Goal: Information Seeking & Learning: Learn about a topic

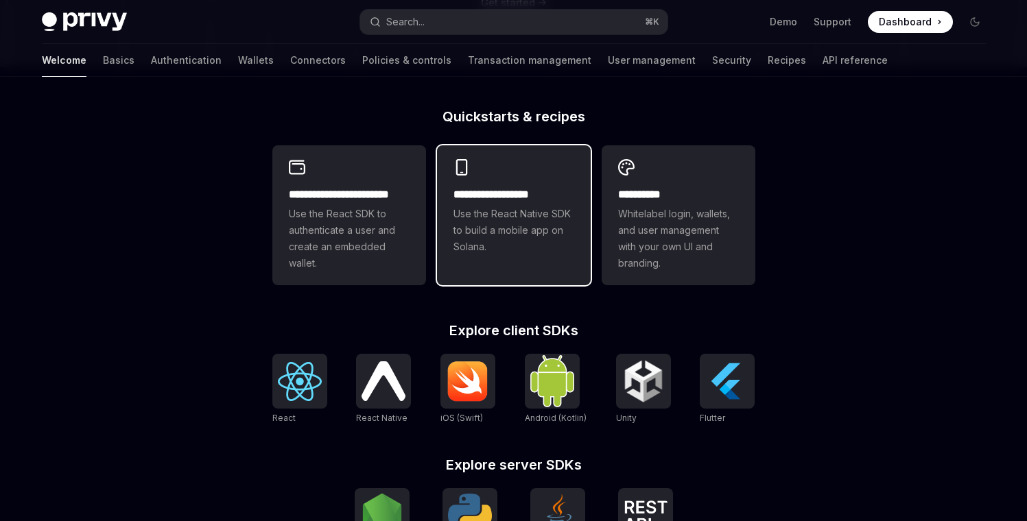
scroll to position [322, 0]
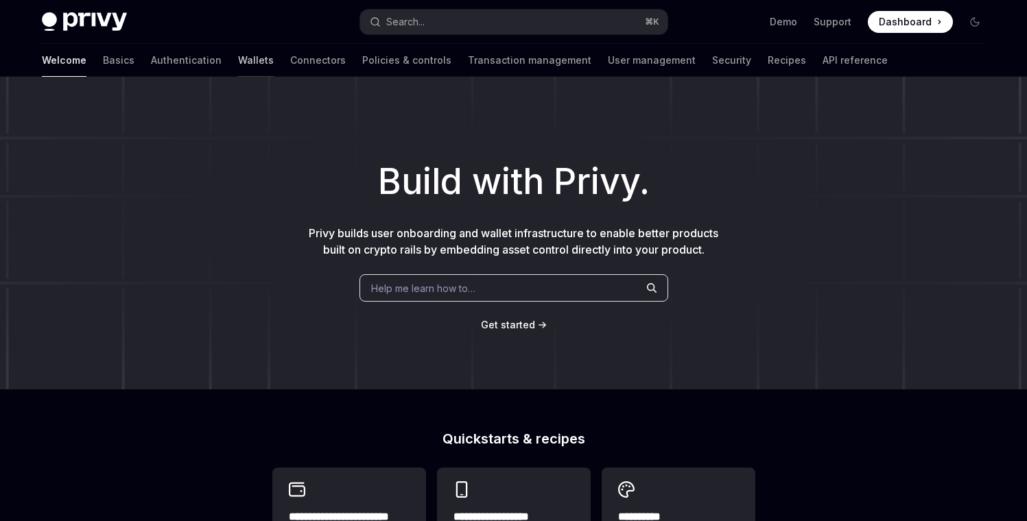
click at [238, 60] on link "Wallets" at bounding box center [256, 60] width 36 height 33
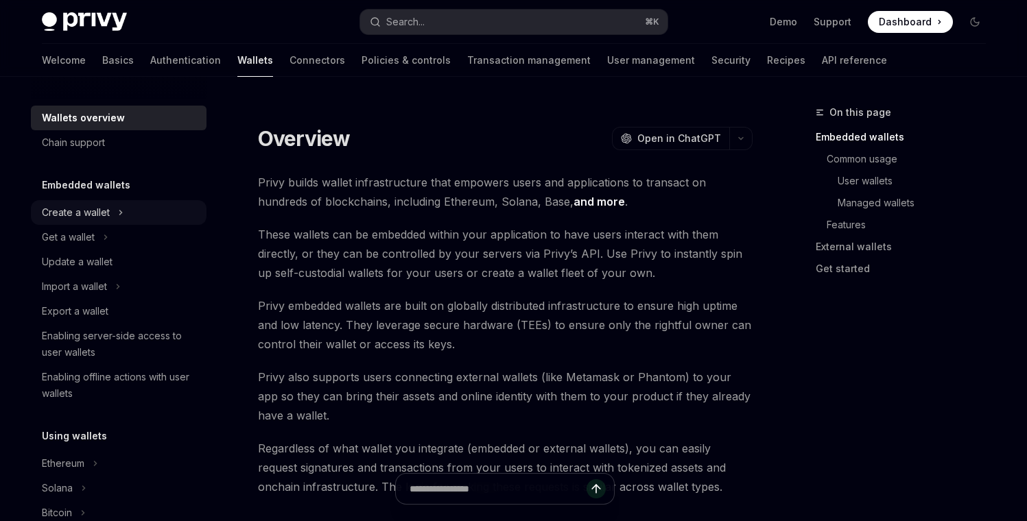
click at [106, 214] on div "Create a wallet" at bounding box center [76, 212] width 68 height 16
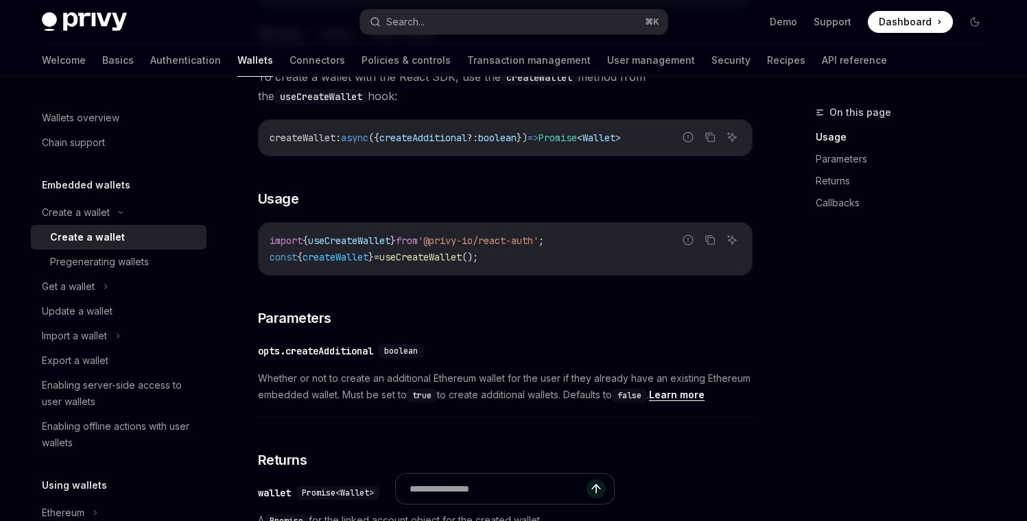
scroll to position [477, 0]
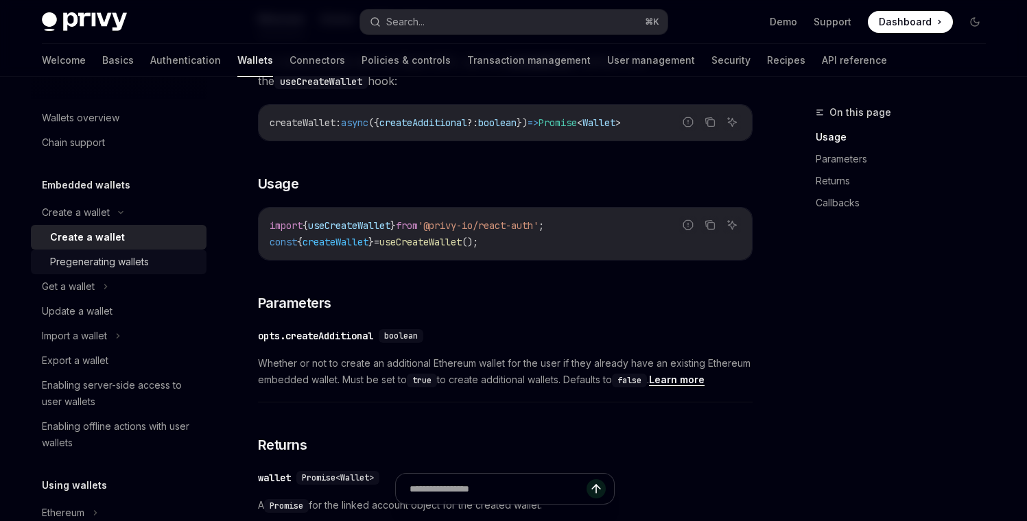
click at [115, 269] on div "Pregenerating wallets" at bounding box center [99, 262] width 99 height 16
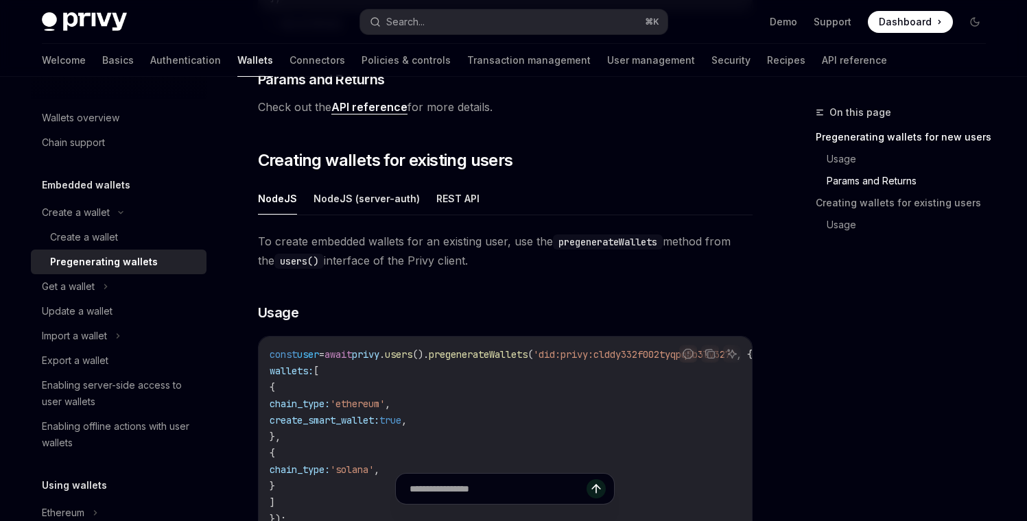
scroll to position [671, 0]
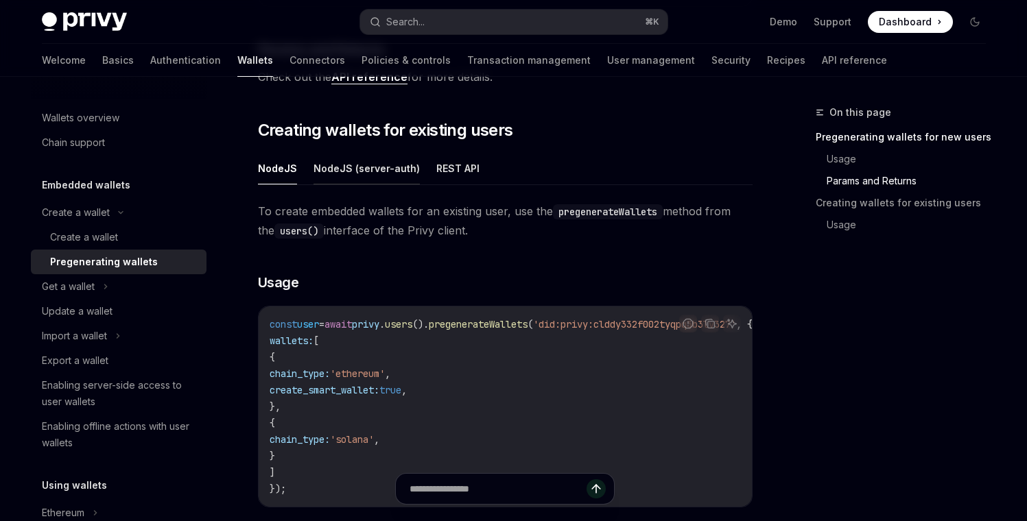
click at [349, 168] on button "NodeJS (server-auth)" at bounding box center [367, 168] width 106 height 32
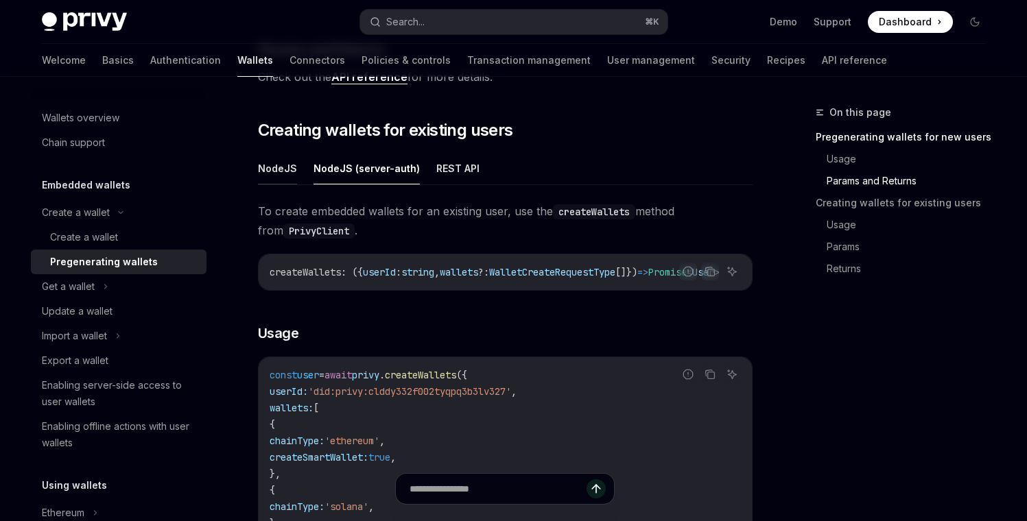
click at [270, 172] on button "NodeJS" at bounding box center [277, 168] width 39 height 32
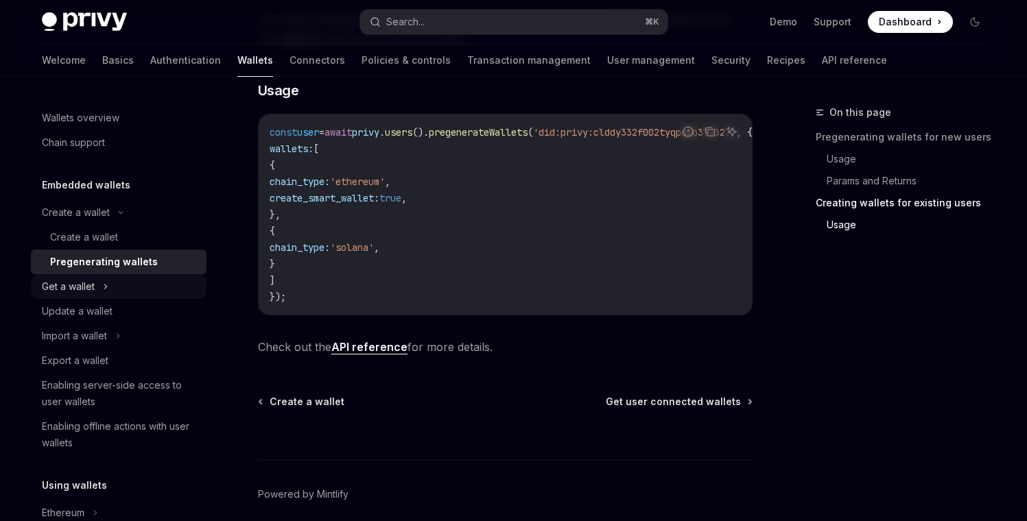
scroll to position [861, 0]
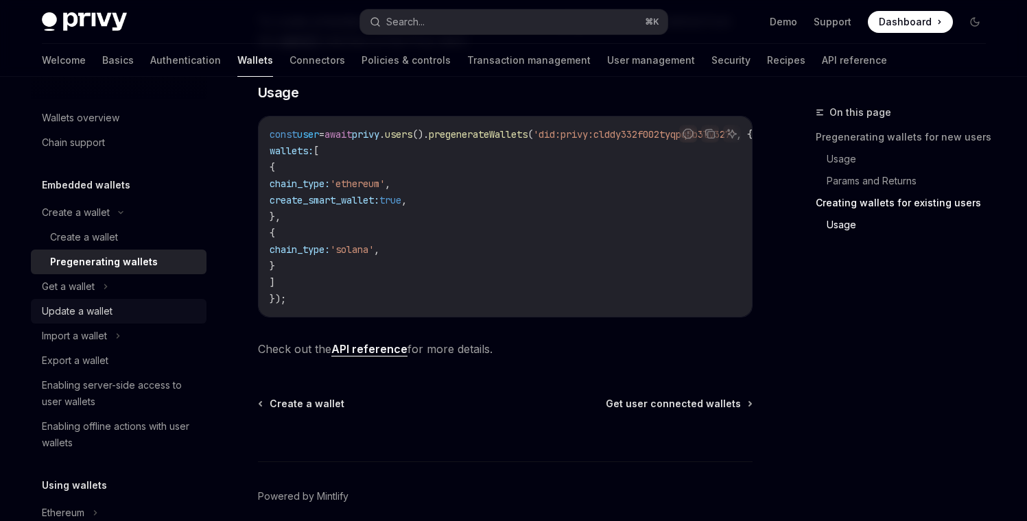
click at [110, 314] on div "Update a wallet" at bounding box center [77, 311] width 71 height 16
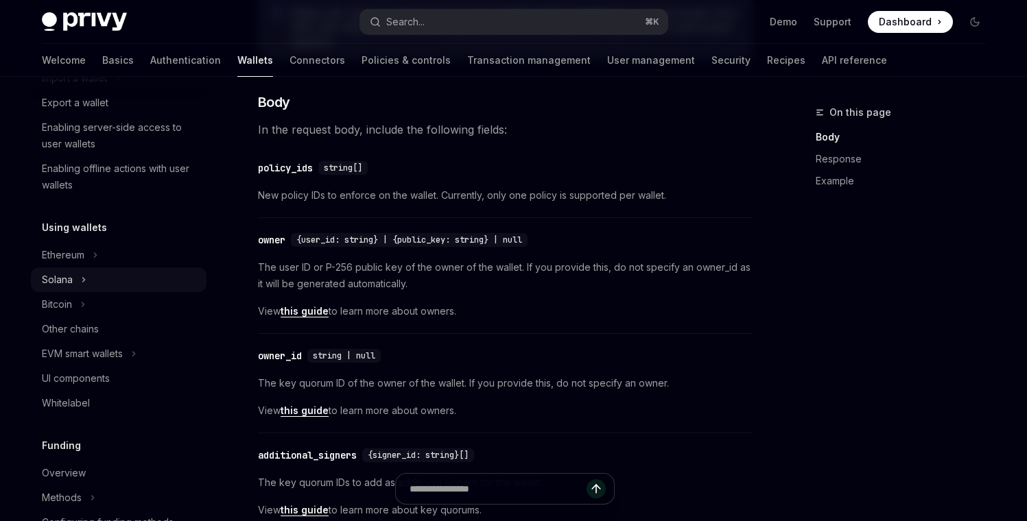
scroll to position [268, 0]
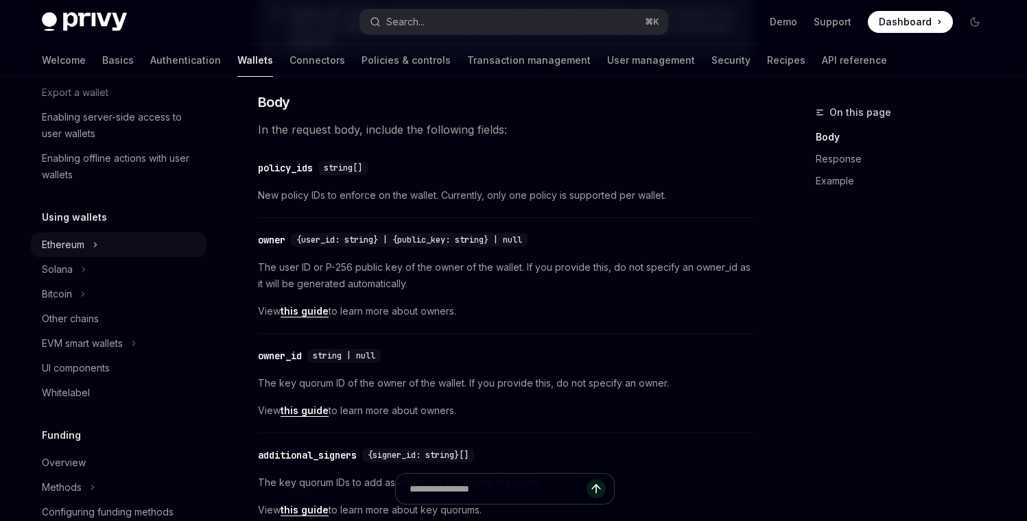
click at [93, 248] on icon at bounding box center [95, 245] width 5 height 16
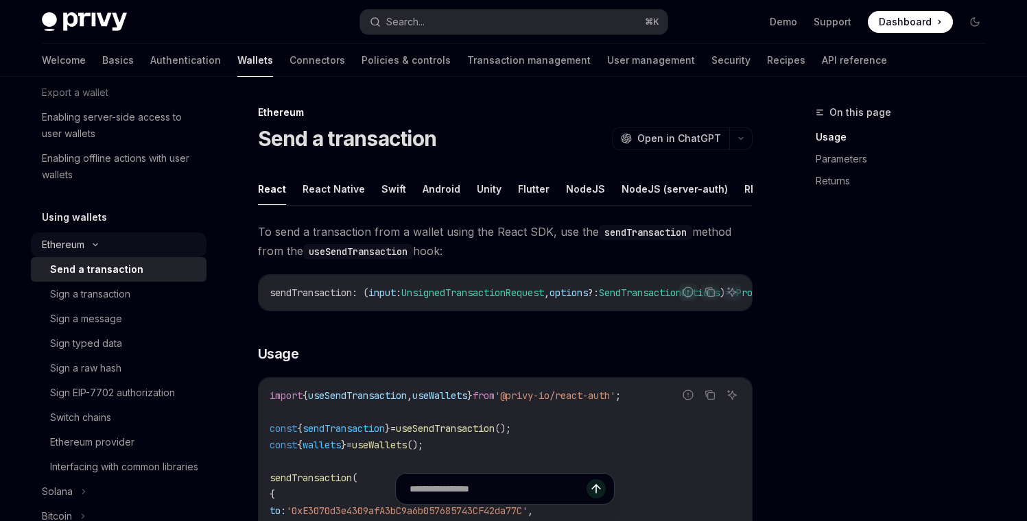
click at [97, 243] on icon at bounding box center [95, 244] width 16 height 5
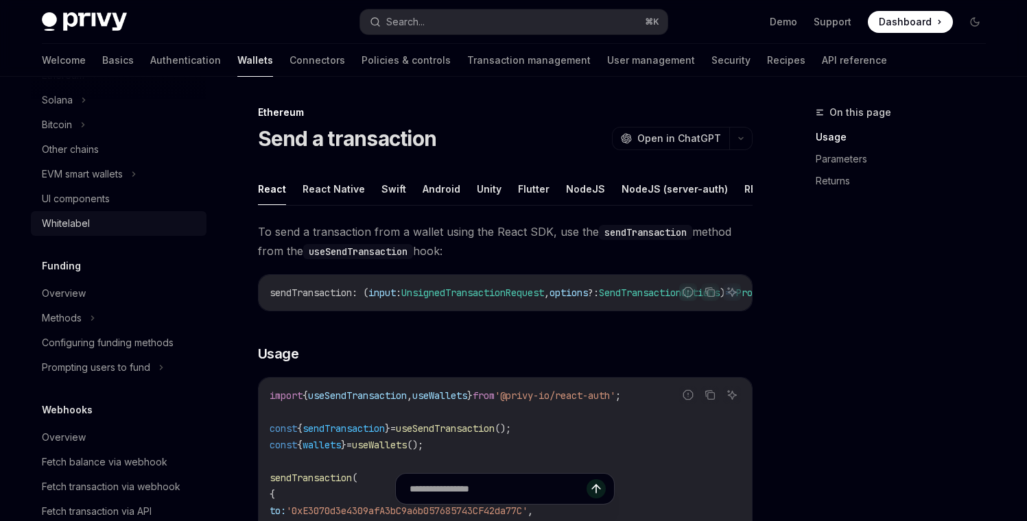
scroll to position [451, 0]
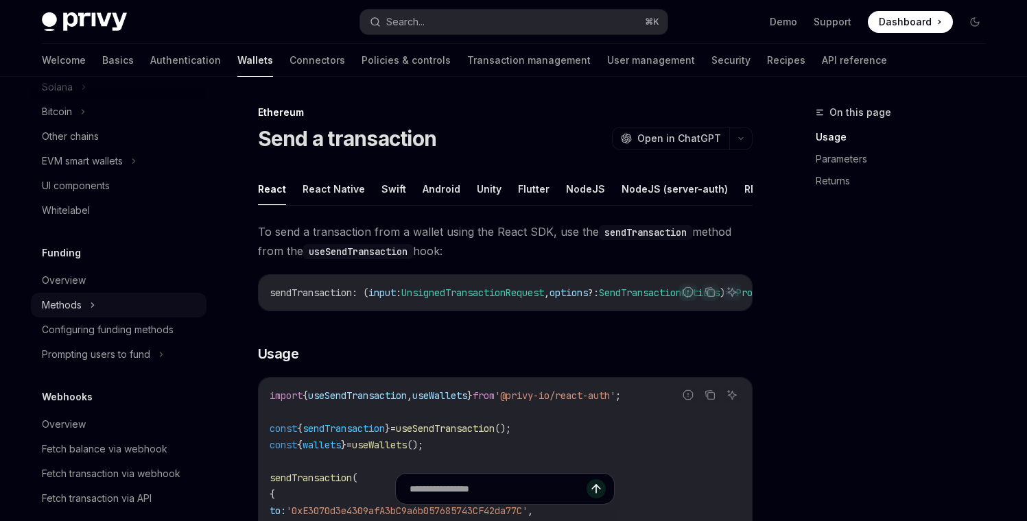
click at [82, 298] on div "Methods" at bounding box center [119, 305] width 176 height 25
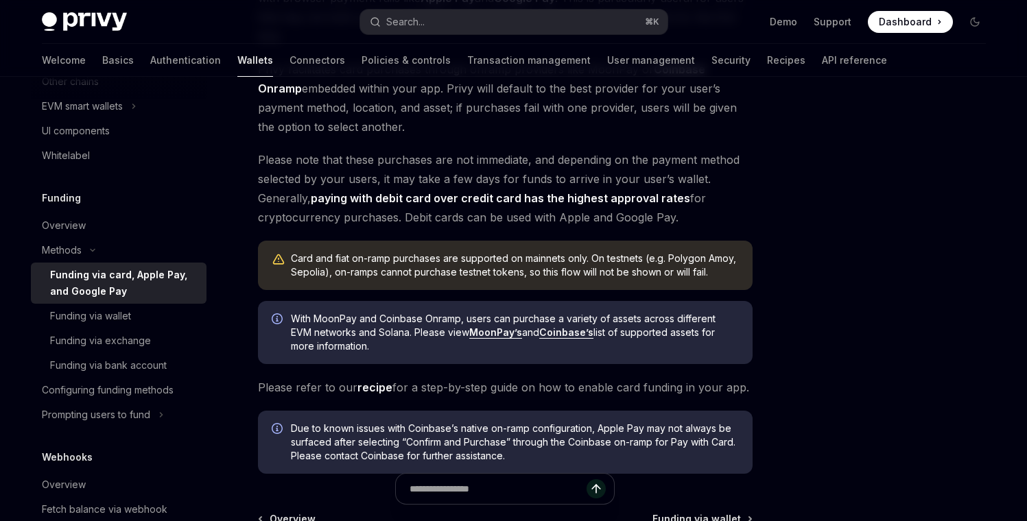
scroll to position [527, 0]
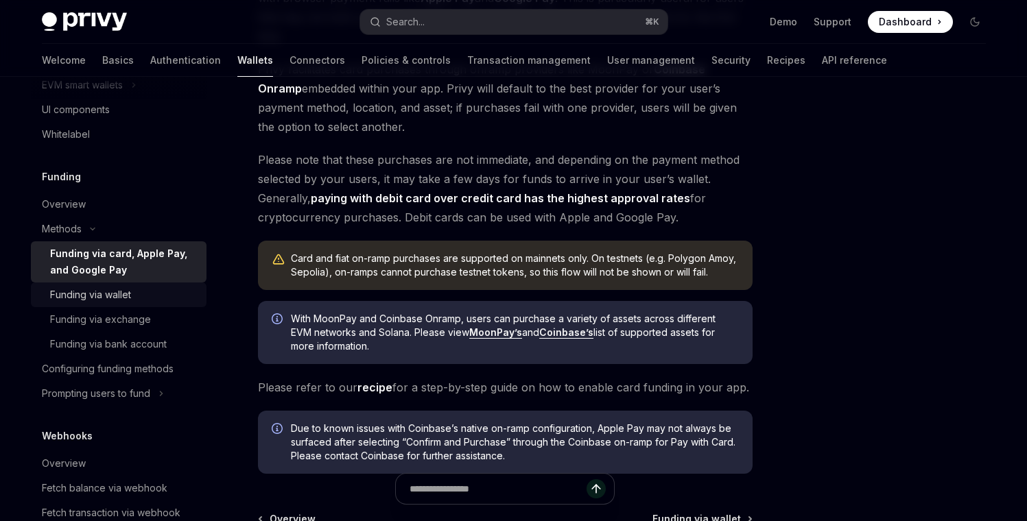
click at [123, 296] on div "Funding via wallet" at bounding box center [90, 295] width 81 height 16
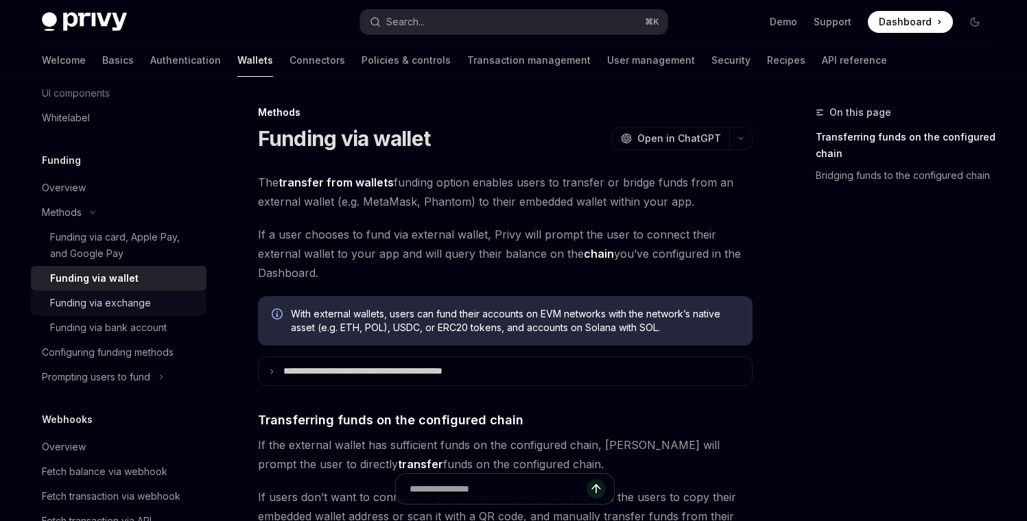
scroll to position [550, 0]
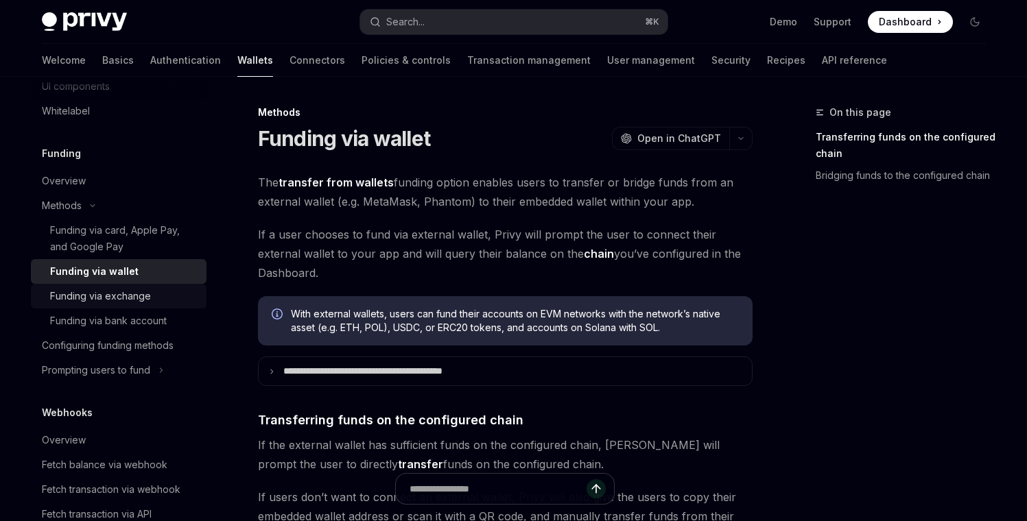
click at [123, 298] on div "Funding via exchange" at bounding box center [100, 296] width 101 height 16
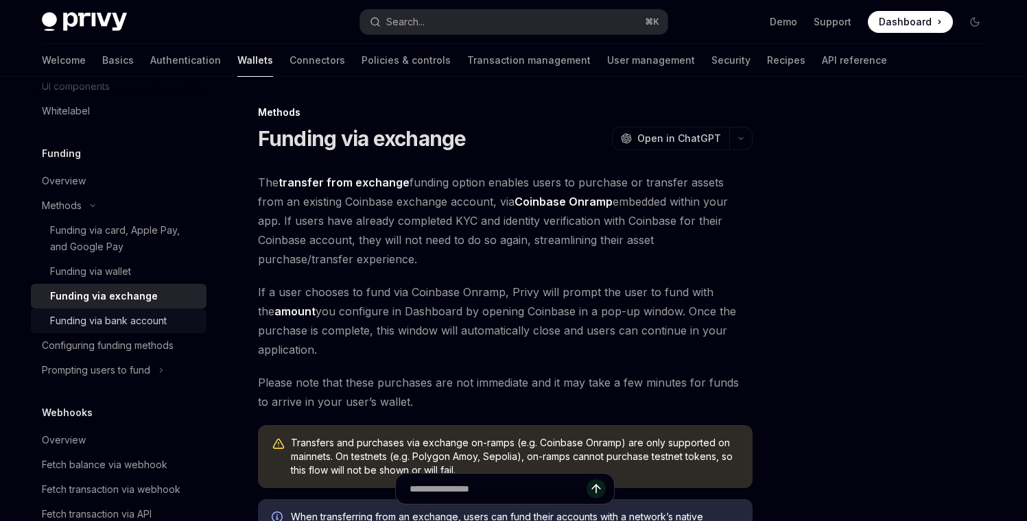
click at [125, 323] on div "Funding via bank account" at bounding box center [108, 321] width 117 height 16
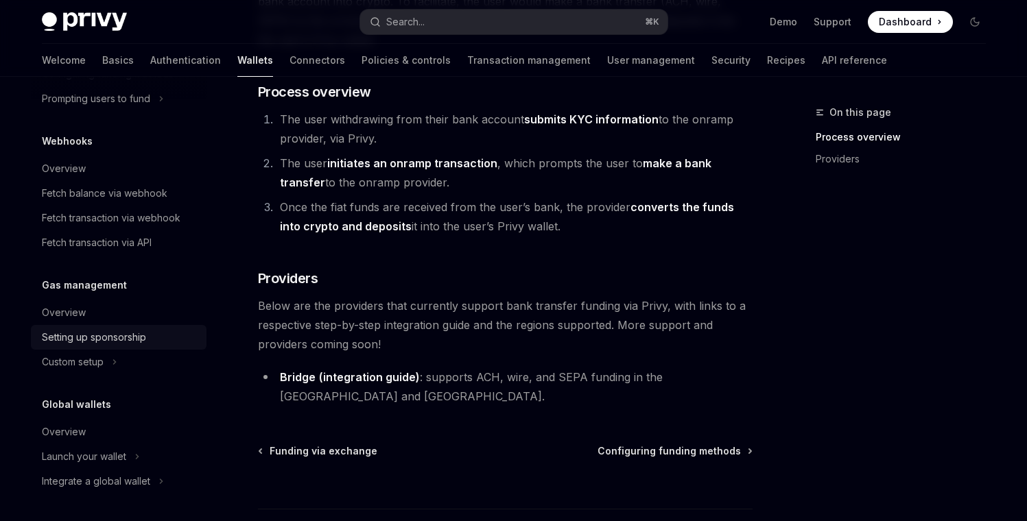
scroll to position [822, 0]
click at [108, 362] on div "Custom setup" at bounding box center [119, 362] width 176 height 25
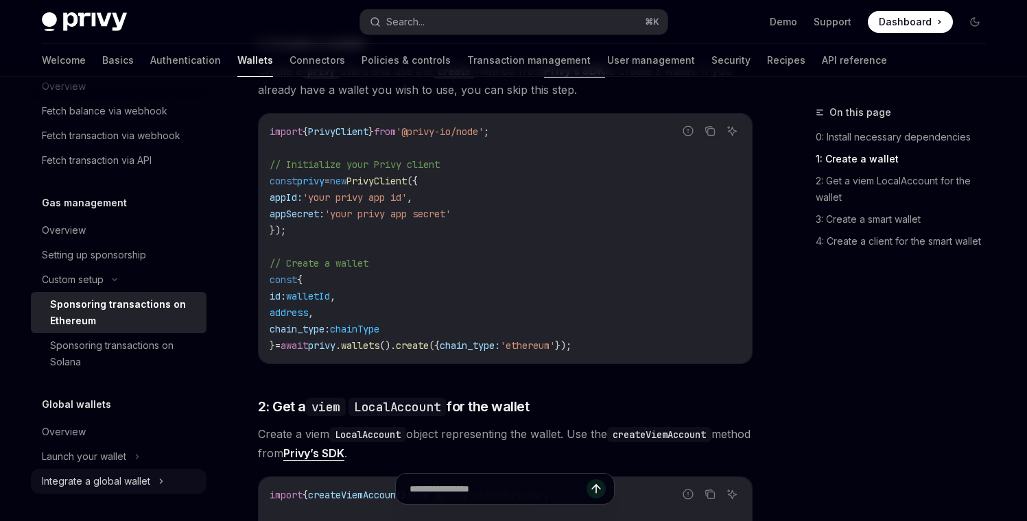
scroll to position [904, 0]
click at [127, 483] on div "Integrate a global wallet" at bounding box center [96, 481] width 108 height 16
type textarea "*"
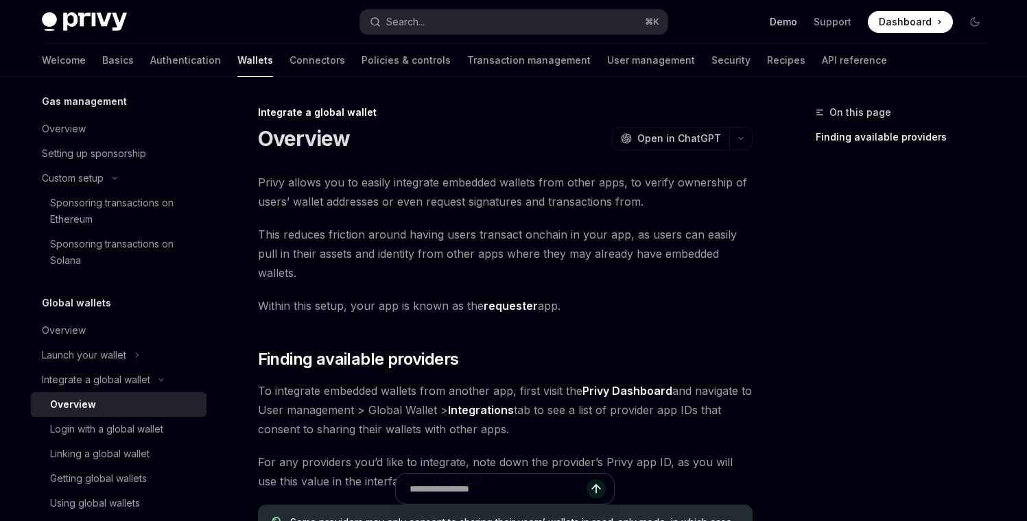
click at [786, 25] on link "Demo" at bounding box center [783, 22] width 27 height 14
